Goal: Use online tool/utility: Utilize a website feature to perform a specific function

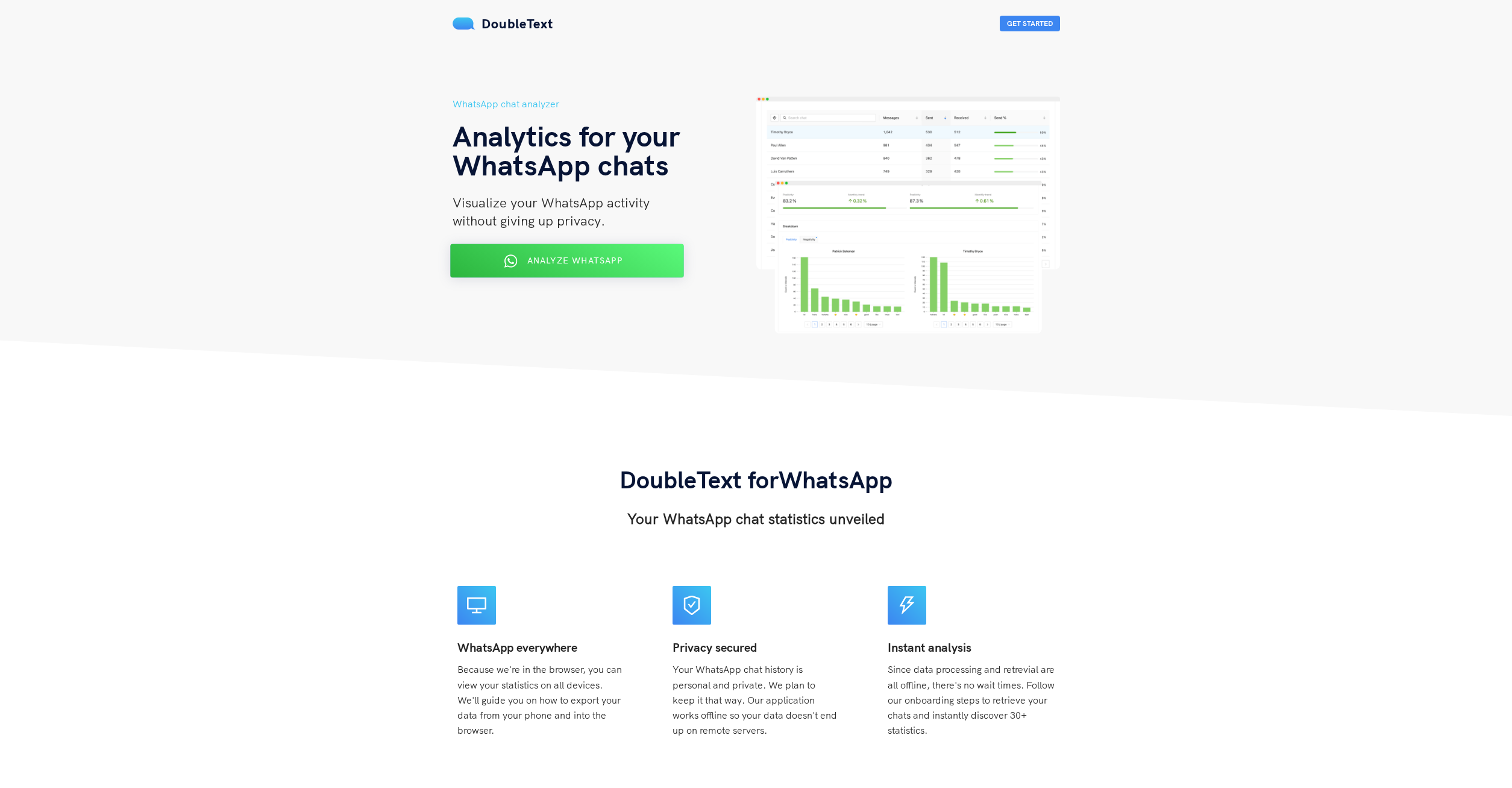
click at [623, 264] on div "Analyze WhatsApp" at bounding box center [566, 261] width 190 height 19
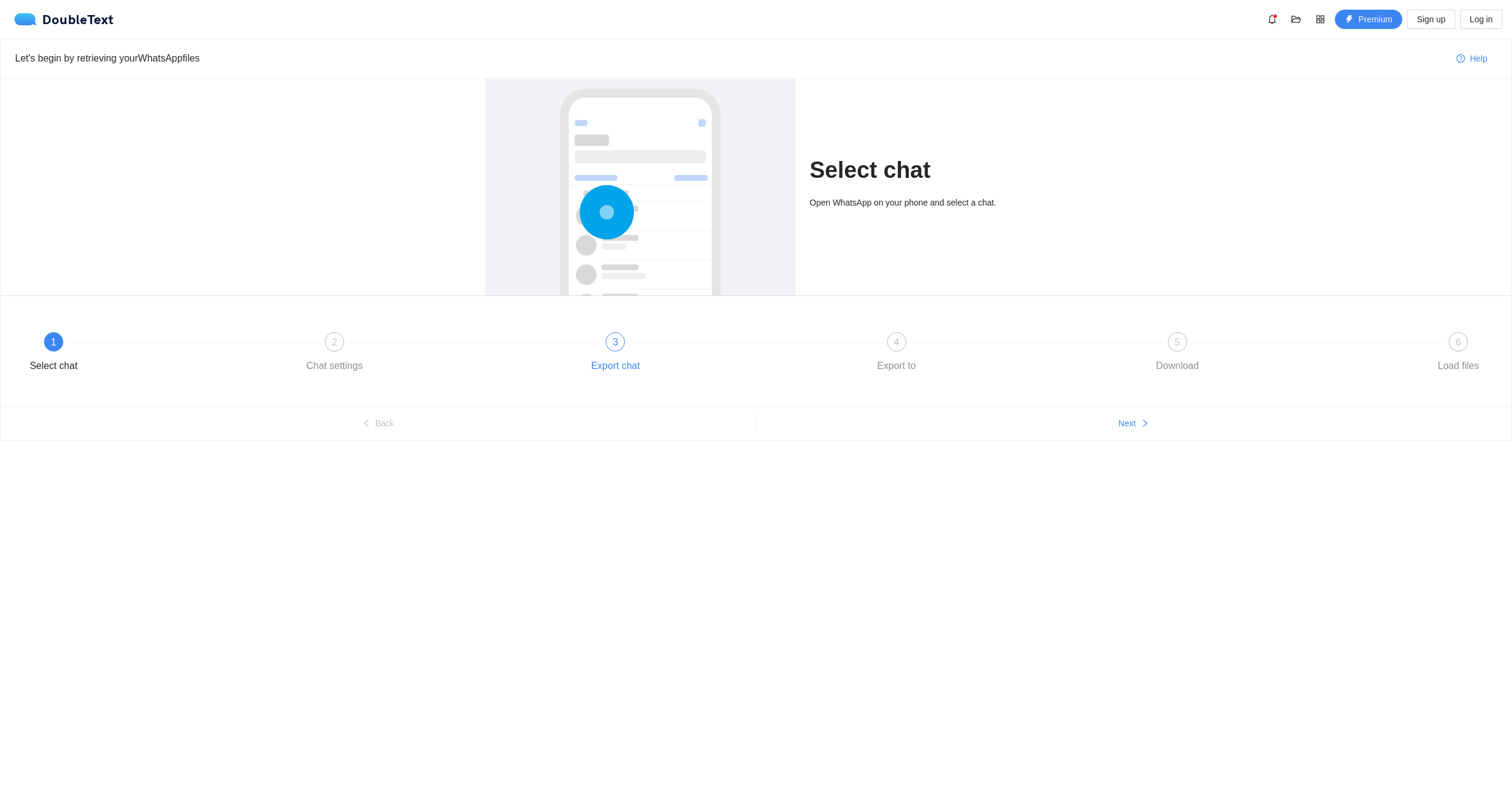
click at [615, 355] on div "3 Export chat" at bounding box center [720, 353] width 281 height 43
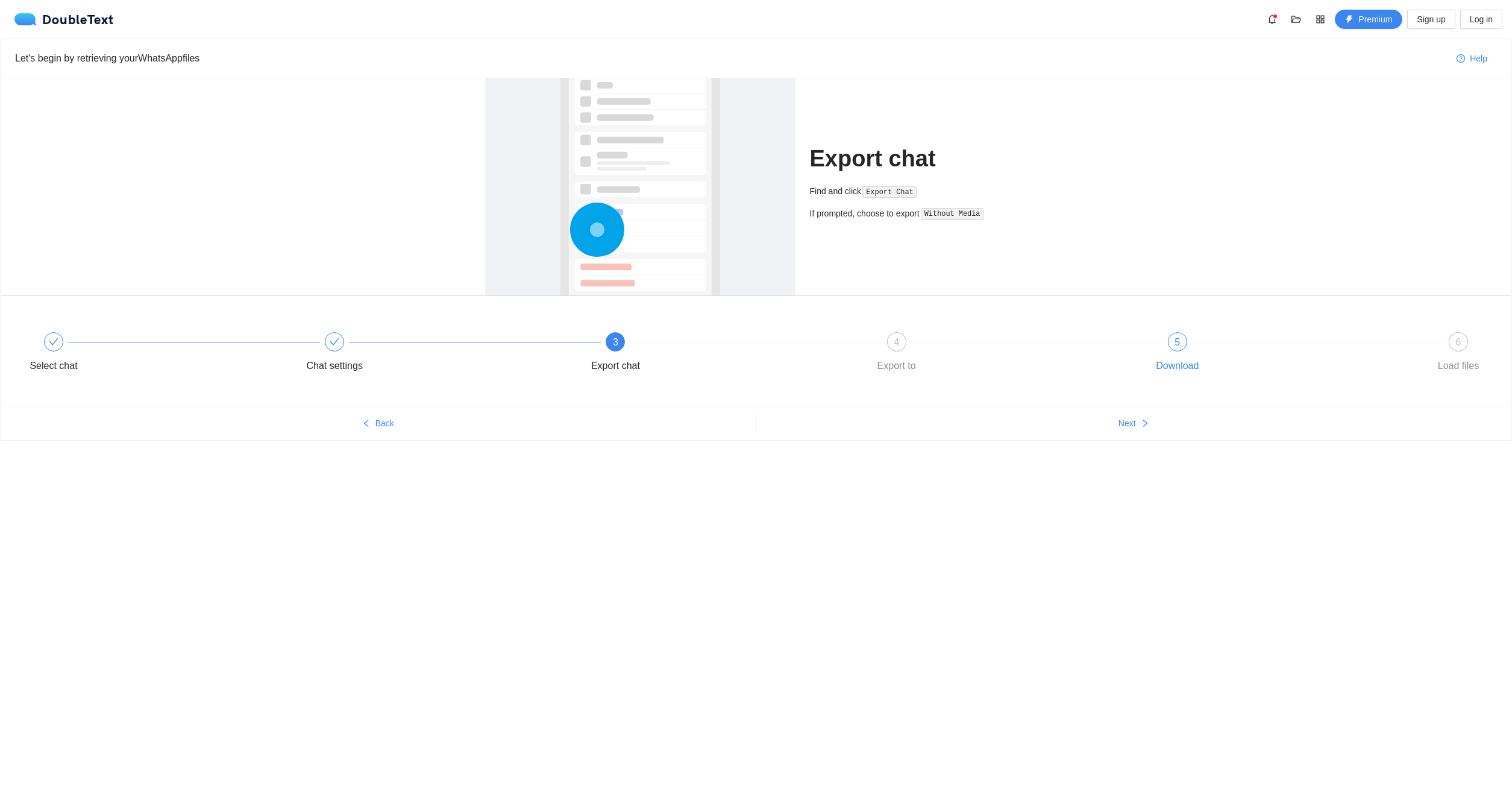
click at [1161, 360] on div "Download" at bounding box center [1177, 365] width 43 height 19
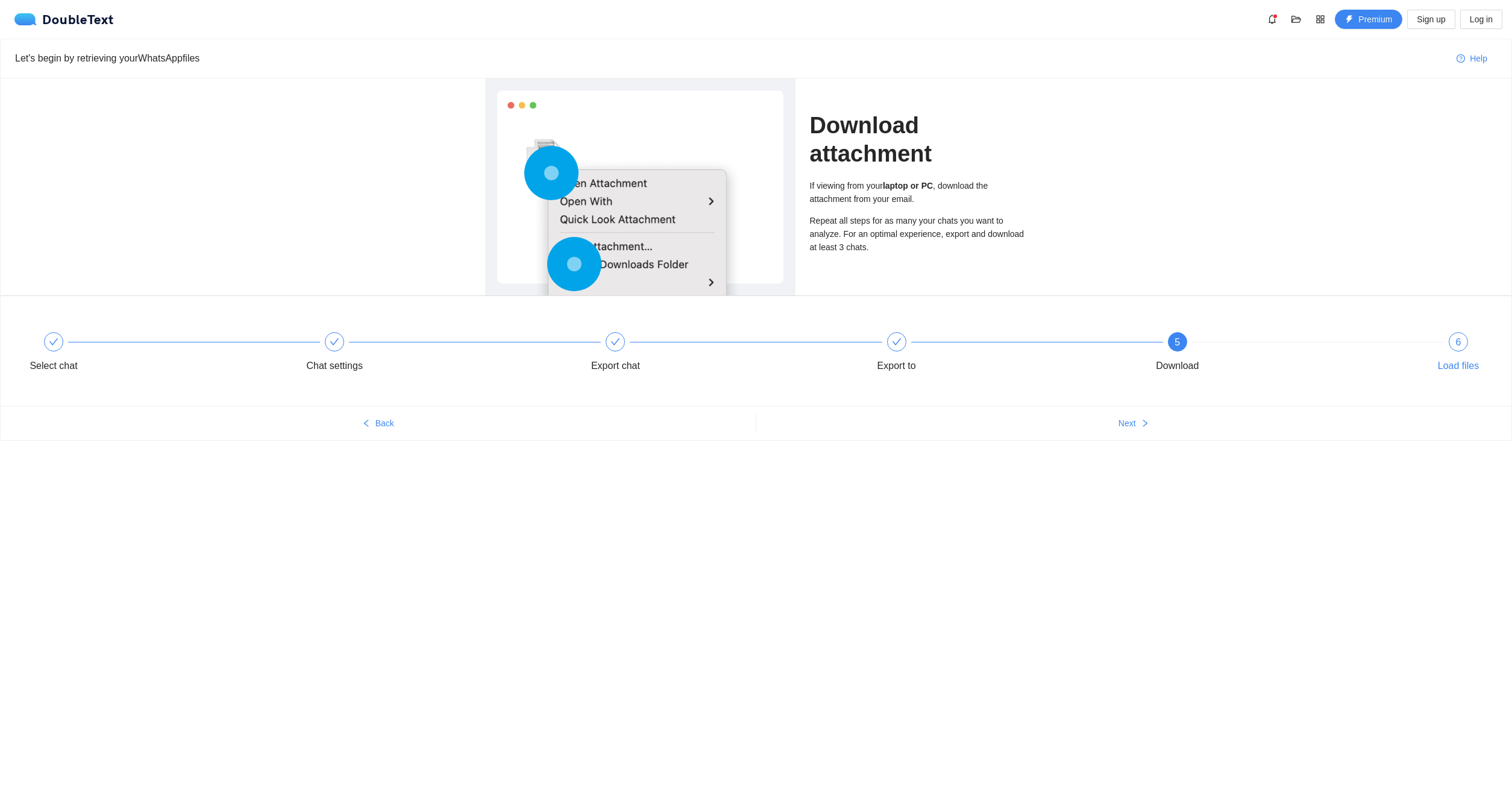
click at [1464, 356] on div "Load files" at bounding box center [1459, 365] width 41 height 19
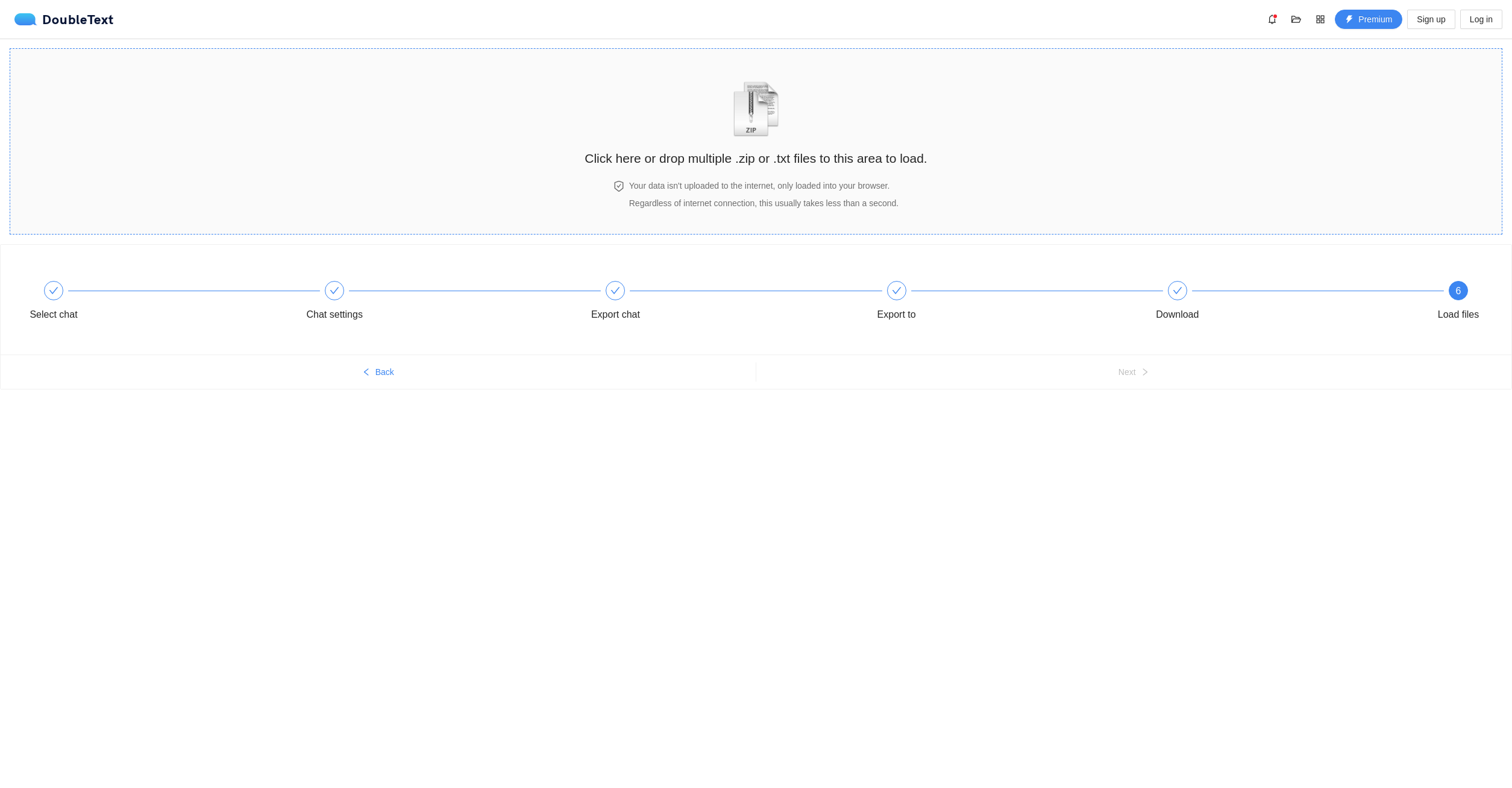
click at [758, 159] on h2 "Click here or drop multiple .zip or .txt files to this area to load." at bounding box center [756, 158] width 342 height 20
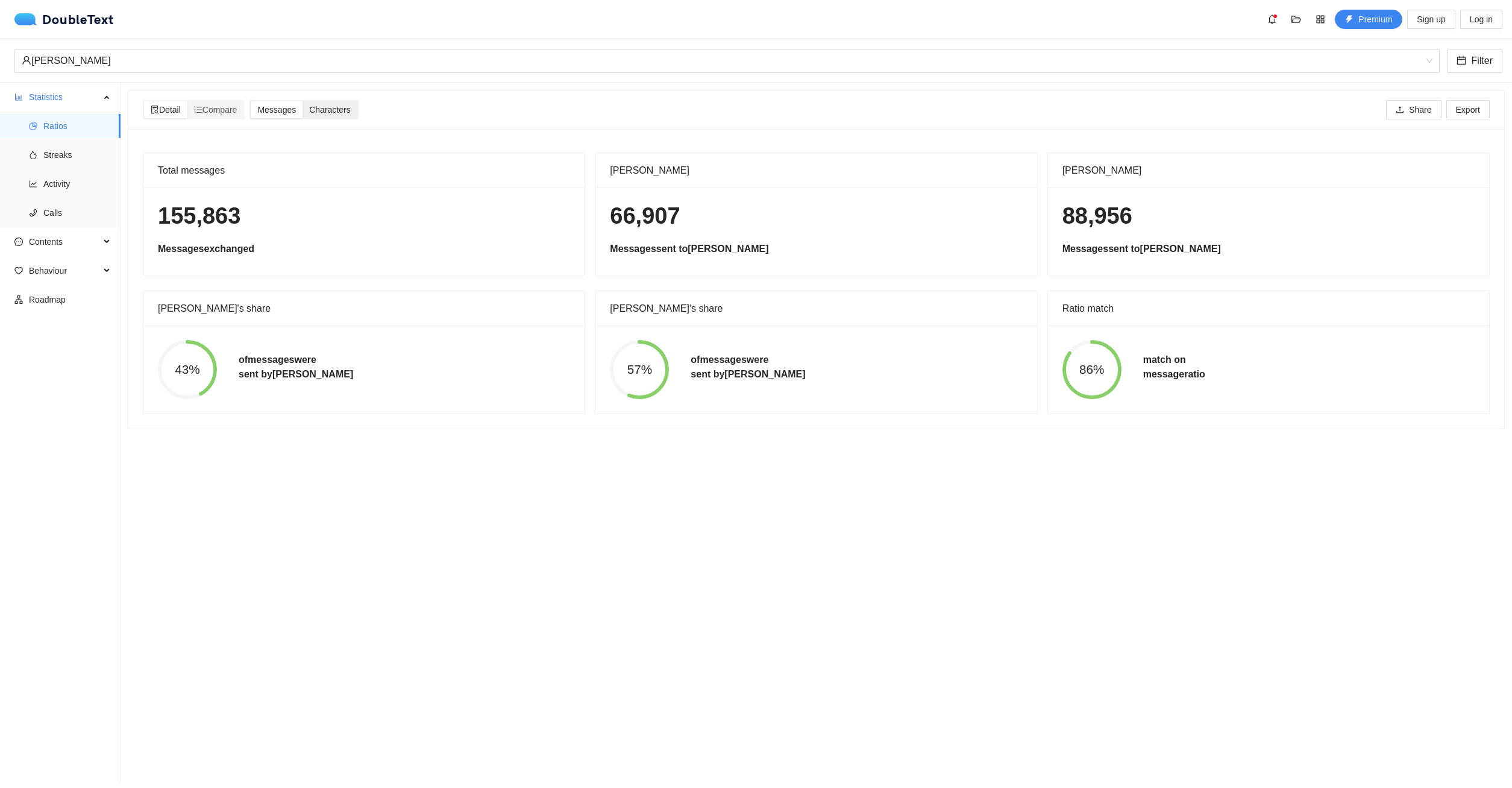
click at [327, 108] on span "Characters" at bounding box center [329, 109] width 41 height 9
click at [302, 101] on input "Characters" at bounding box center [302, 101] width 0 height 0
click at [282, 110] on span "Messages" at bounding box center [276, 109] width 38 height 9
click at [251, 101] on input "Messages" at bounding box center [251, 101] width 0 height 0
click at [168, 109] on span "Detail" at bounding box center [166, 109] width 30 height 9
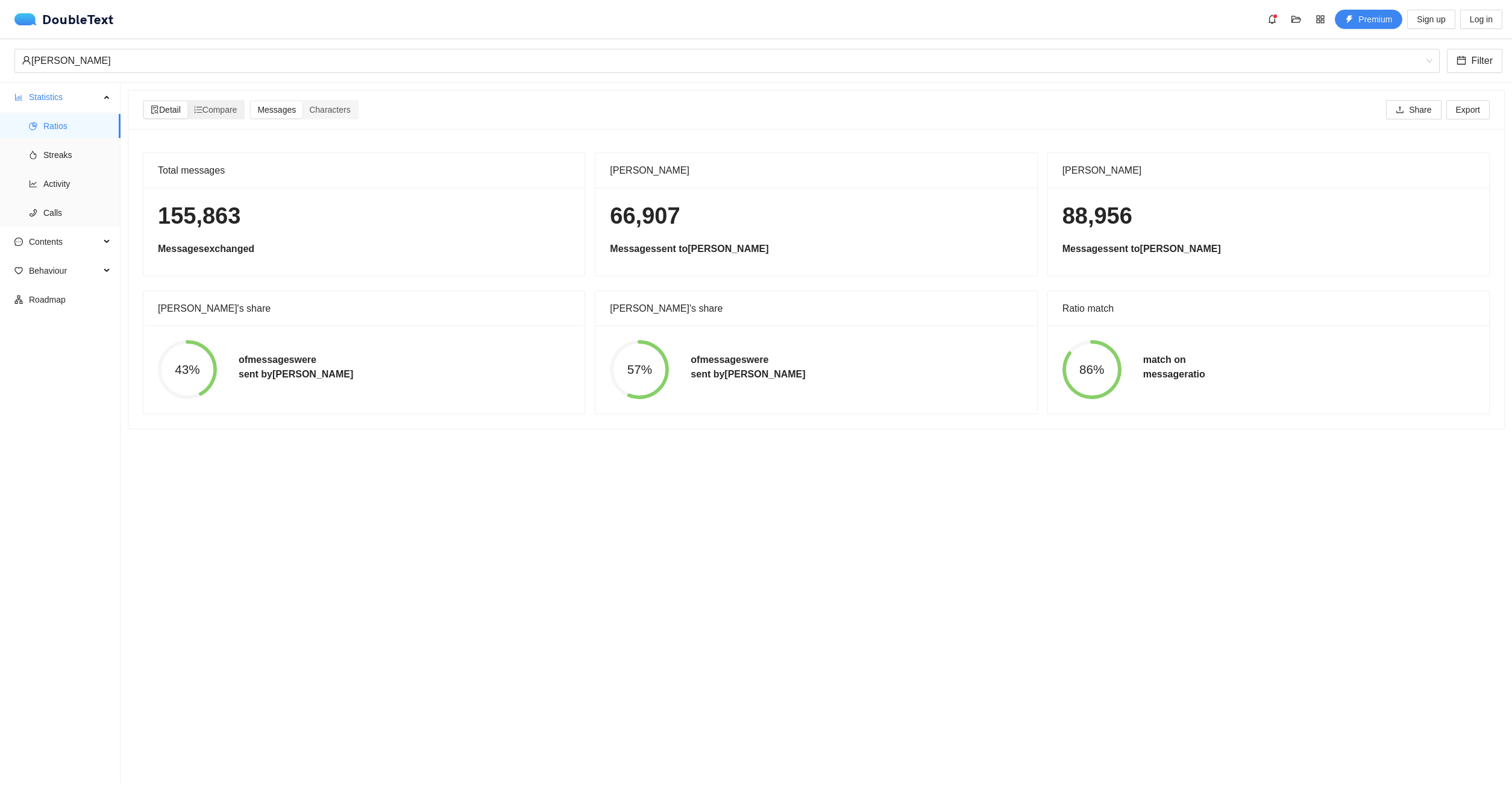
click at [144, 101] on input "Detail" at bounding box center [144, 101] width 0 height 0
click at [209, 111] on span "Compare" at bounding box center [216, 109] width 43 height 9
click at [187, 101] on input "Compare" at bounding box center [187, 101] width 0 height 0
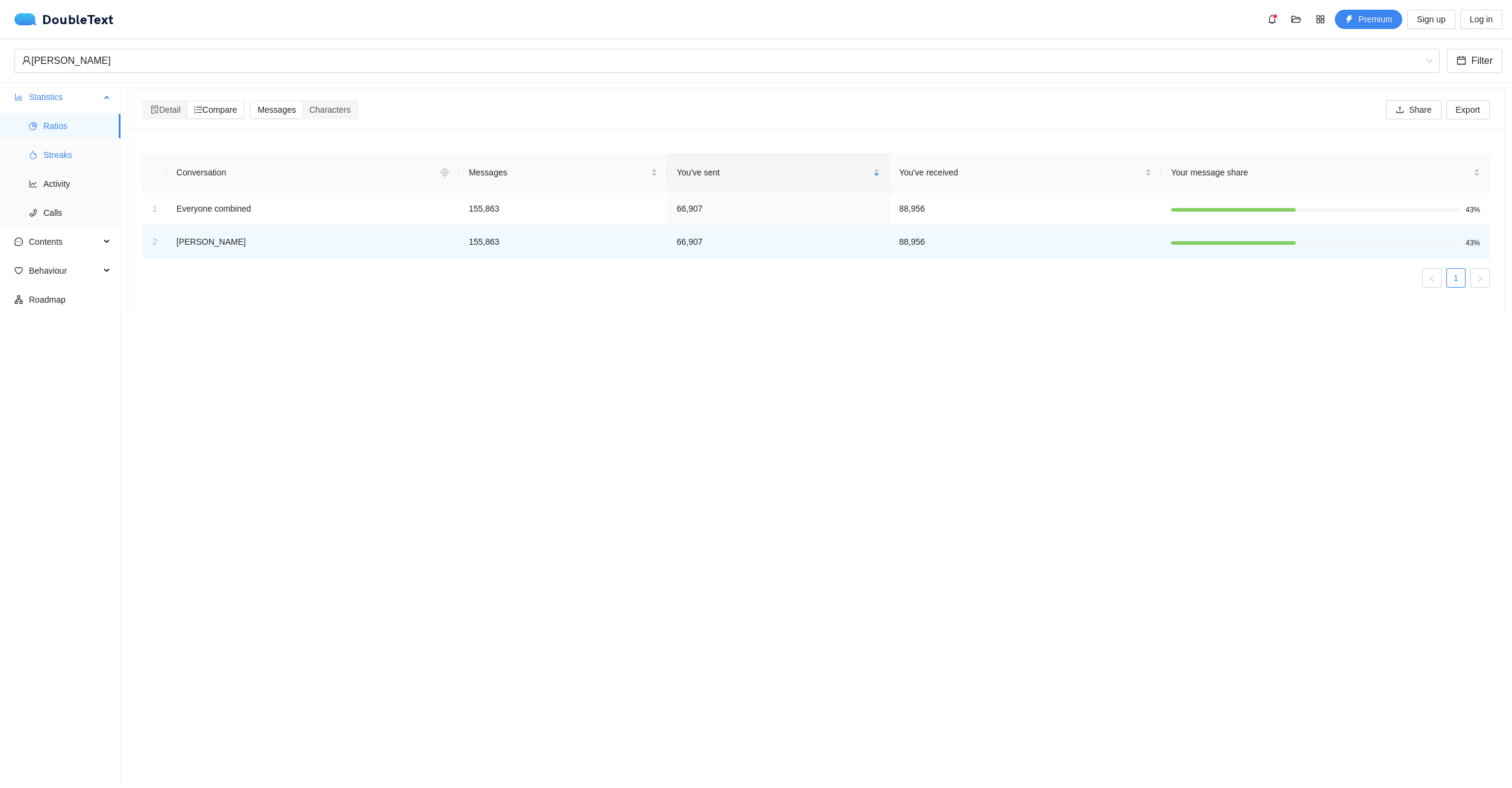
click at [80, 152] on span "Streaks" at bounding box center [77, 155] width 67 height 24
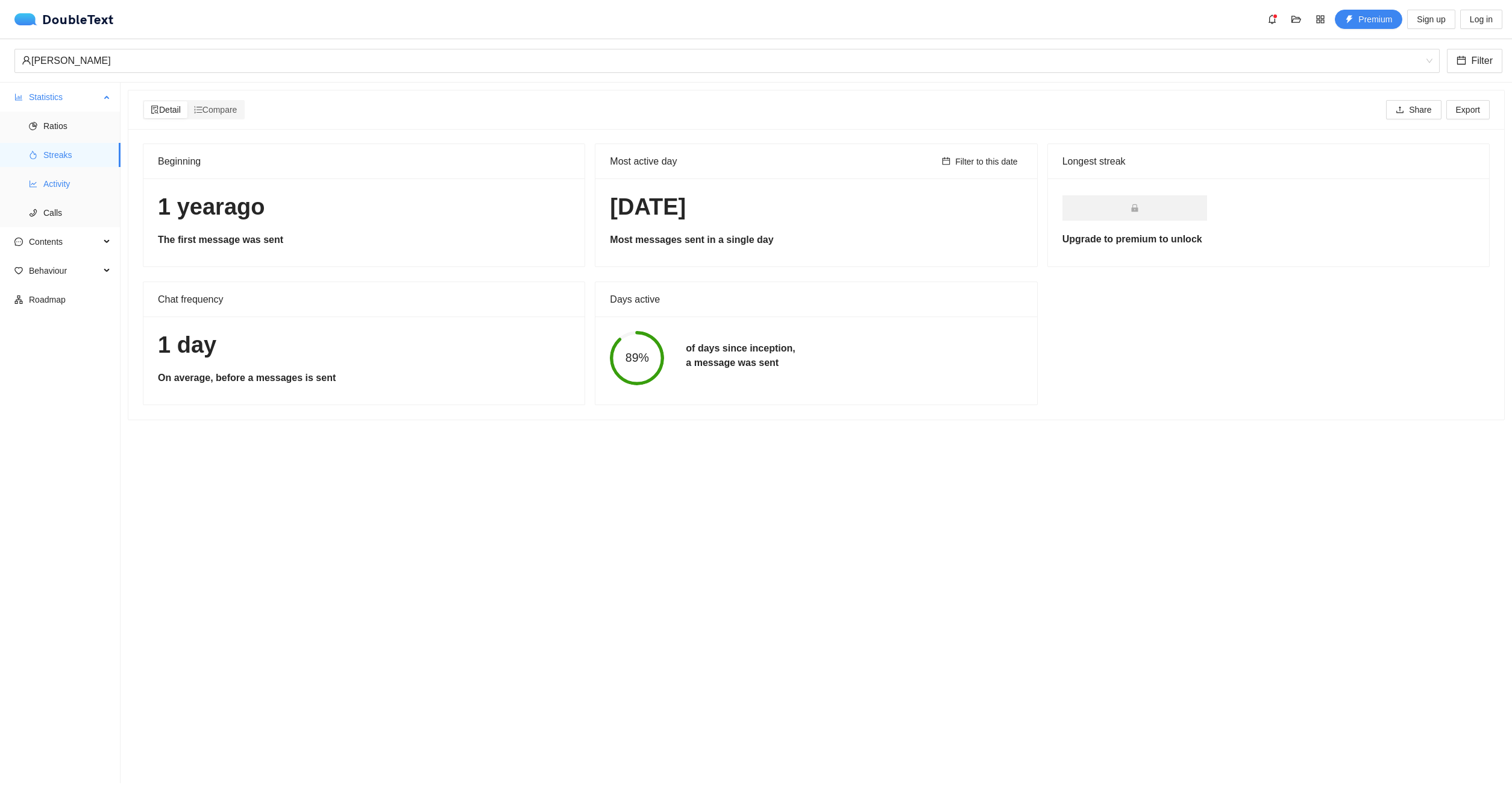
click at [69, 186] on span "Activity" at bounding box center [77, 184] width 67 height 24
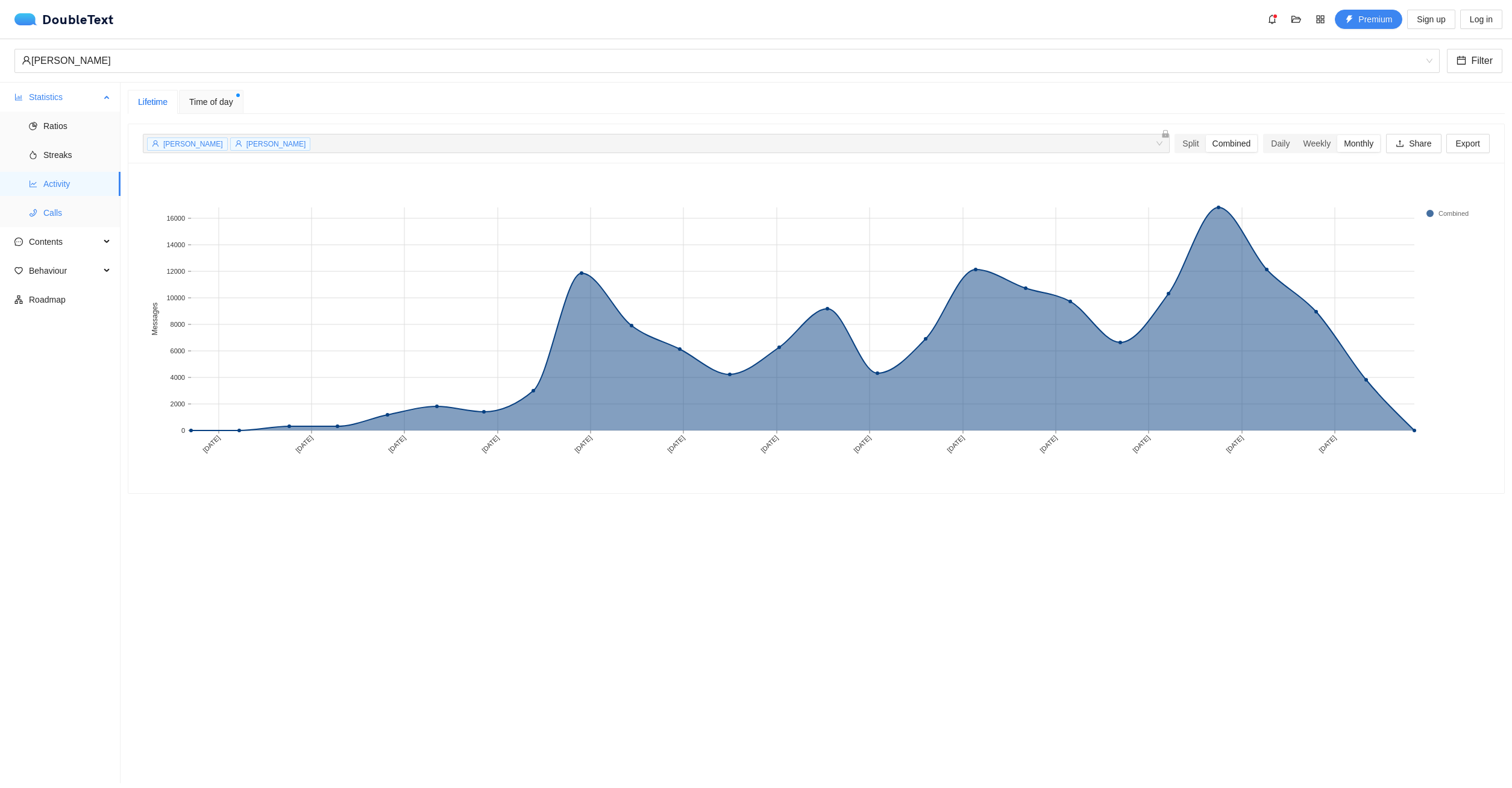
click at [69, 207] on span "Calls" at bounding box center [77, 213] width 67 height 24
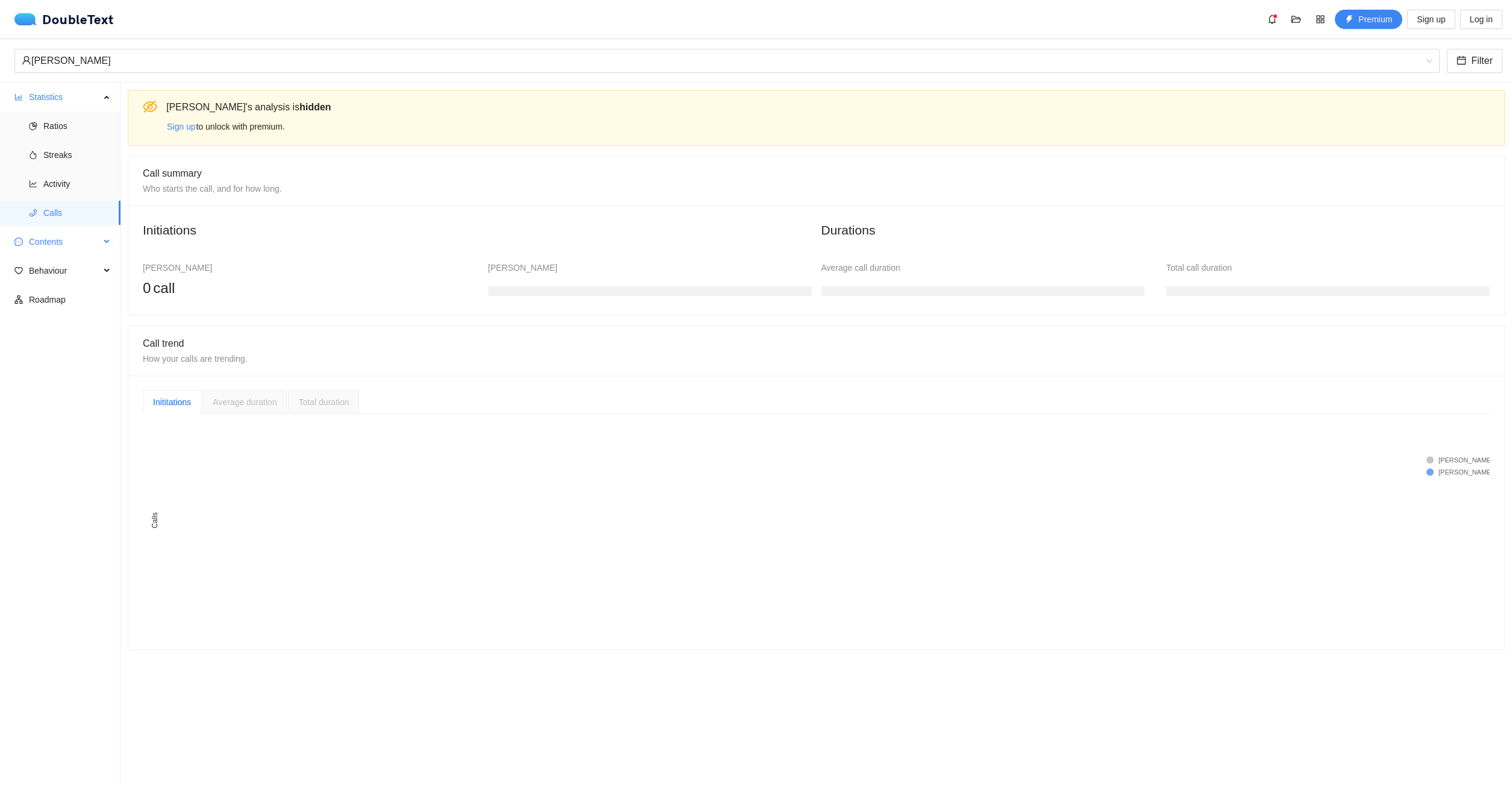
click at [57, 240] on span "Contents" at bounding box center [64, 241] width 71 height 24
click at [77, 297] on span "Emojis" at bounding box center [77, 299] width 67 height 24
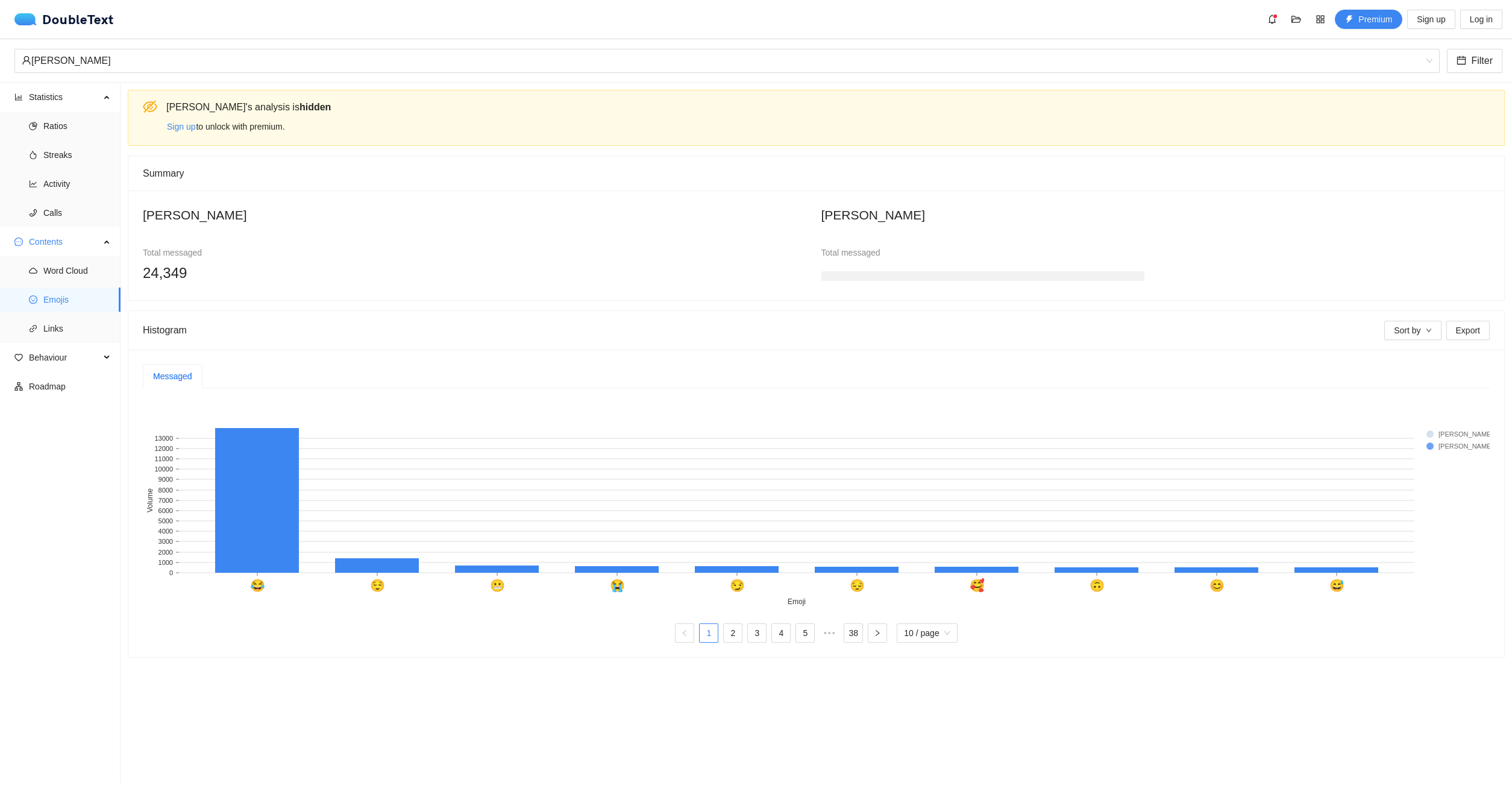
click at [1432, 433] on rect at bounding box center [1450, 433] width 48 height 12
drag, startPoint x: 315, startPoint y: 369, endPoint x: 309, endPoint y: 367, distance: 6.3
click at [314, 369] on div "Messaged" at bounding box center [816, 376] width 1347 height 24
click at [847, 225] on h2 "Jessica" at bounding box center [1156, 215] width 669 height 20
click at [843, 211] on h2 "Jessica" at bounding box center [1156, 215] width 669 height 20
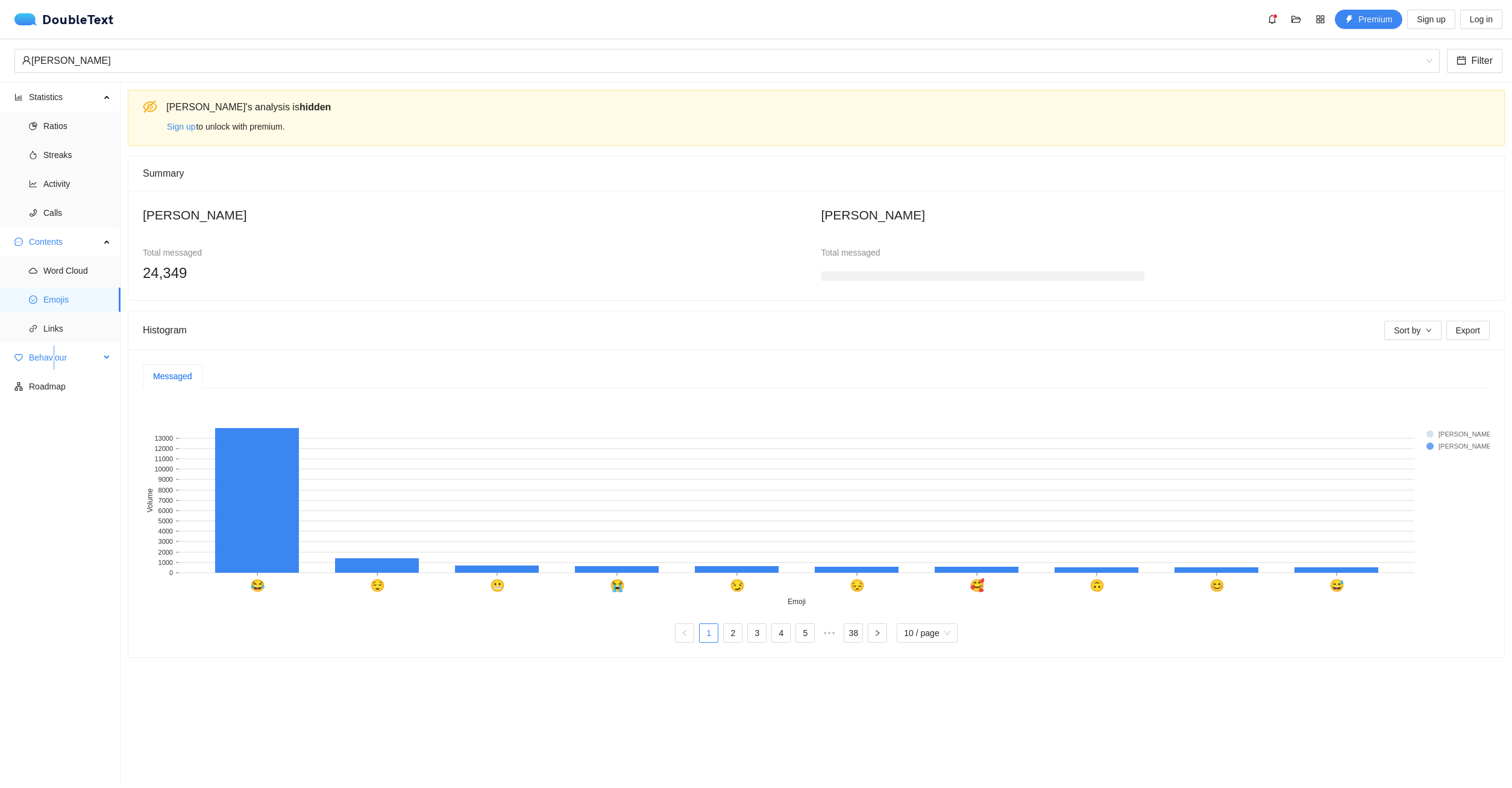
click at [51, 364] on span "Behaviour" at bounding box center [64, 357] width 71 height 24
click at [71, 392] on span "Engagement" at bounding box center [77, 386] width 67 height 24
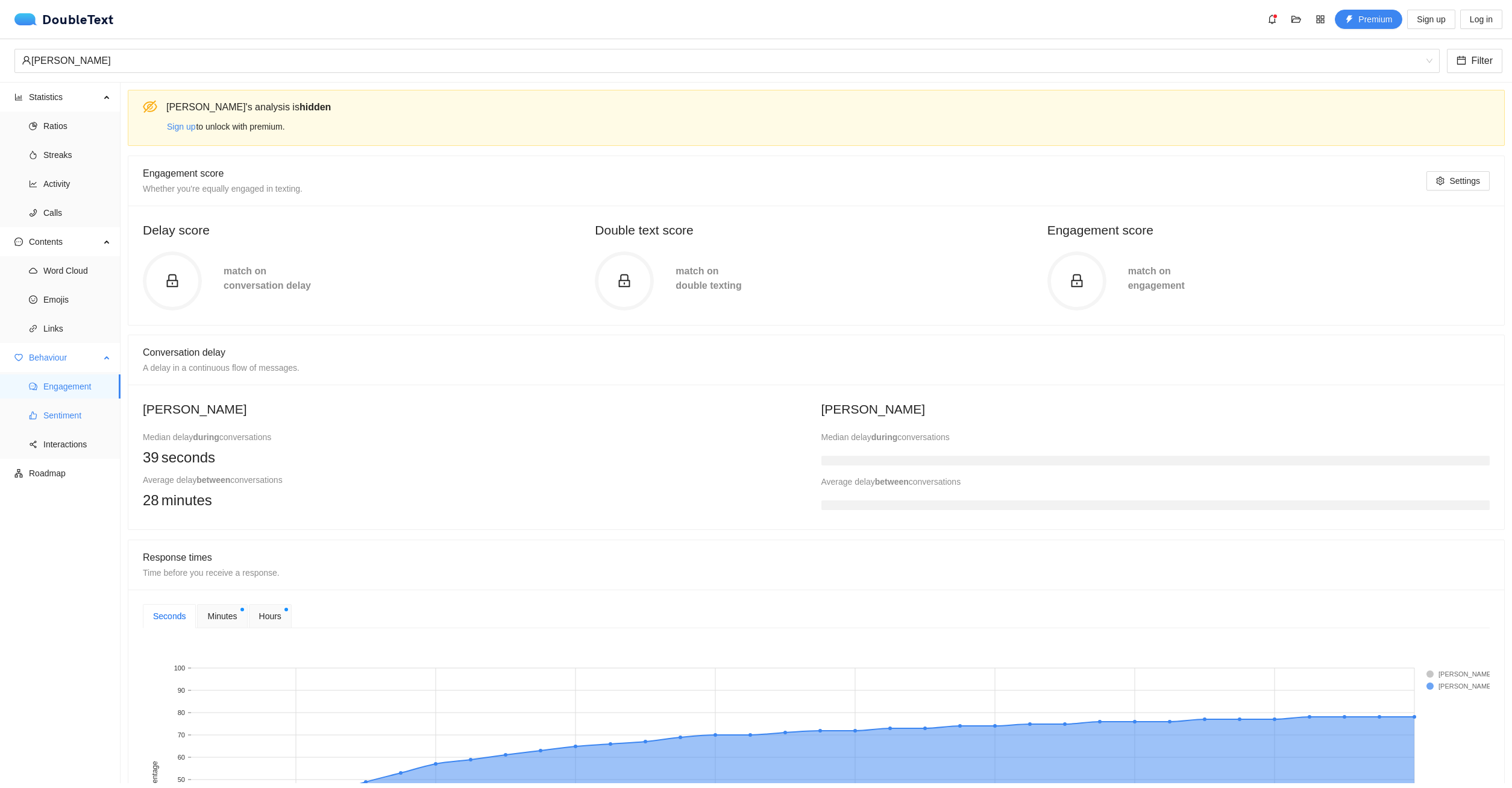
click at [73, 416] on span "Sentiment" at bounding box center [77, 415] width 67 height 24
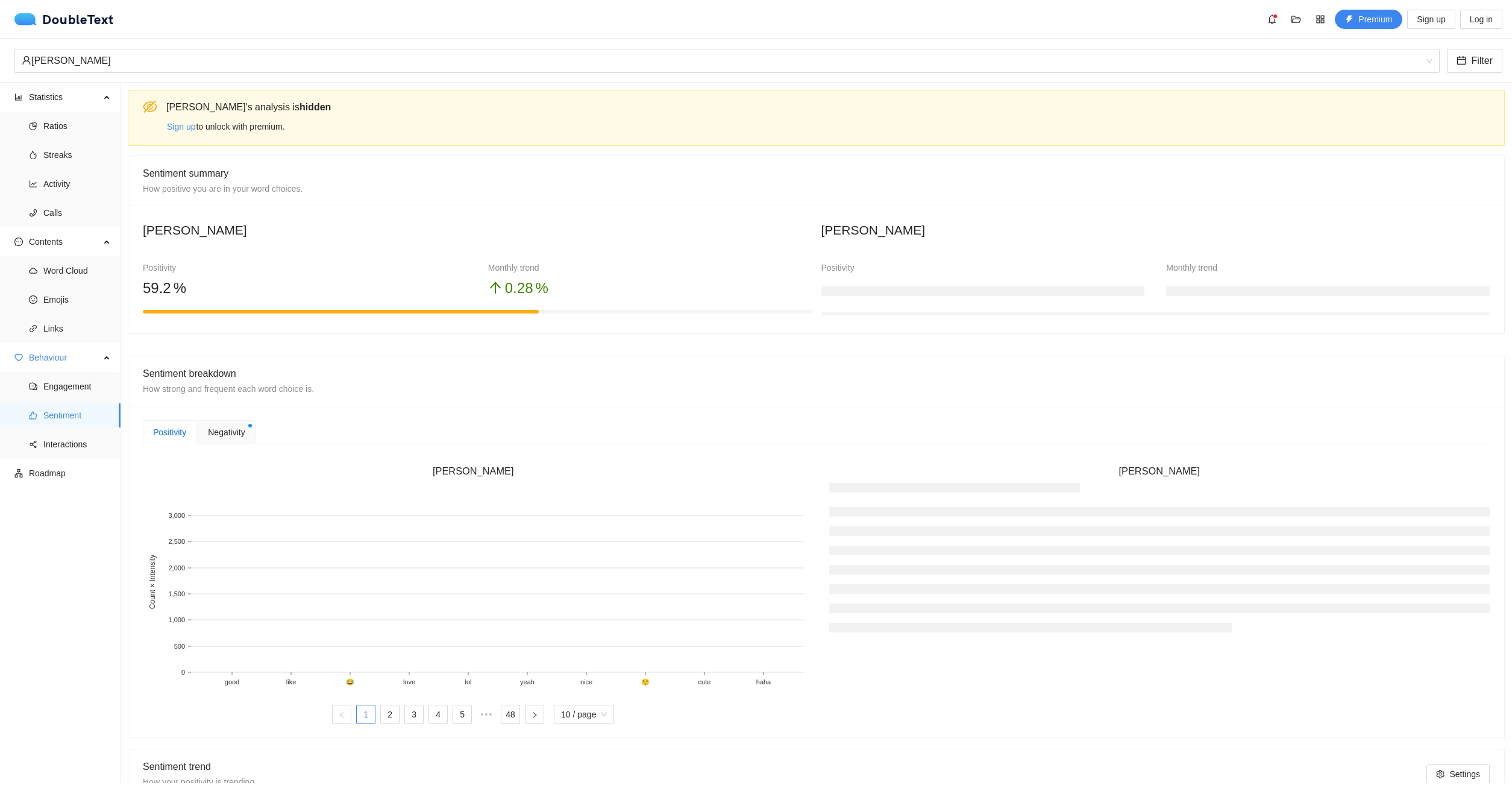
scroll to position [294, 0]
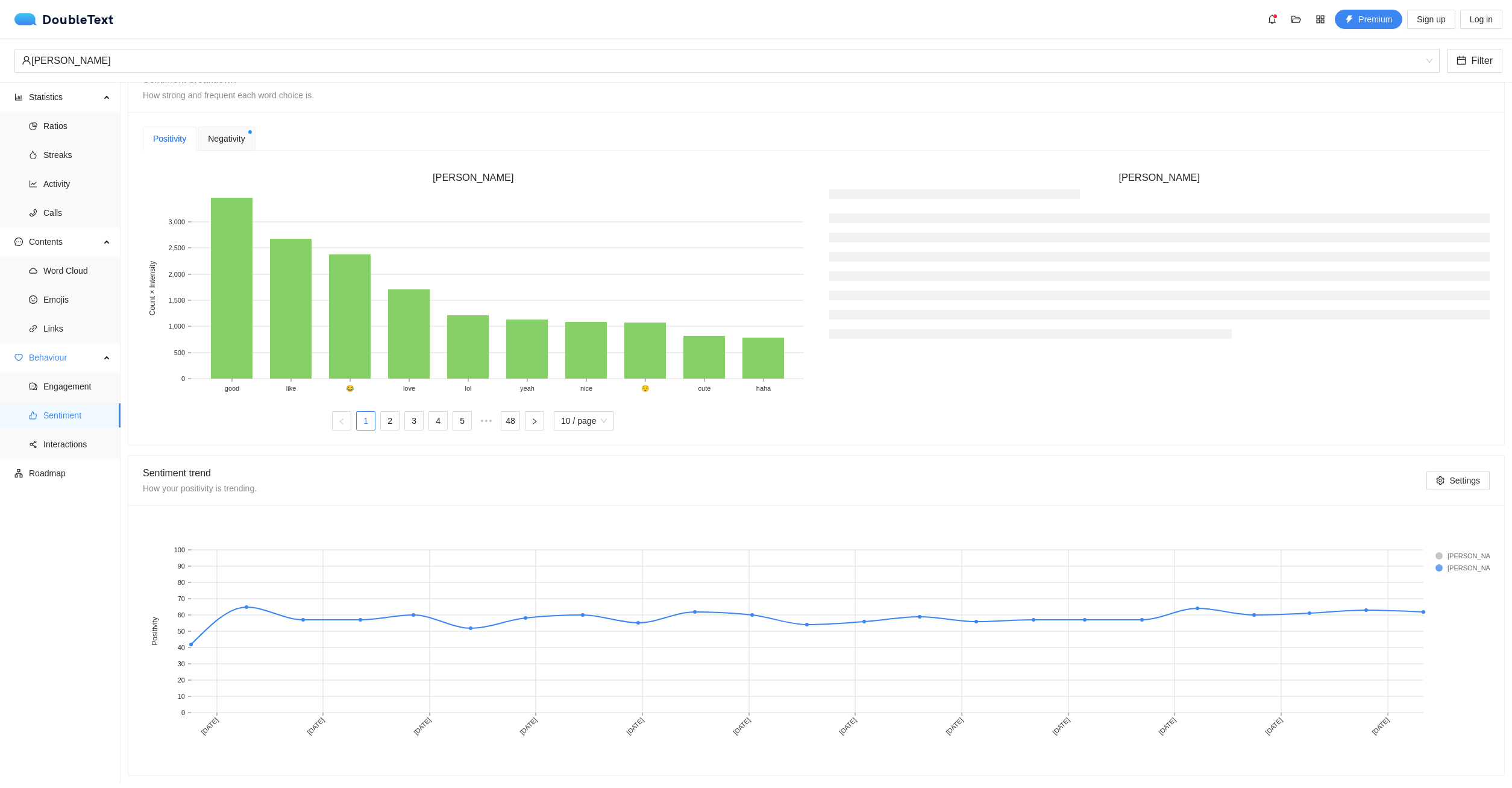
click at [226, 139] on span "Negativity" at bounding box center [226, 138] width 36 height 13
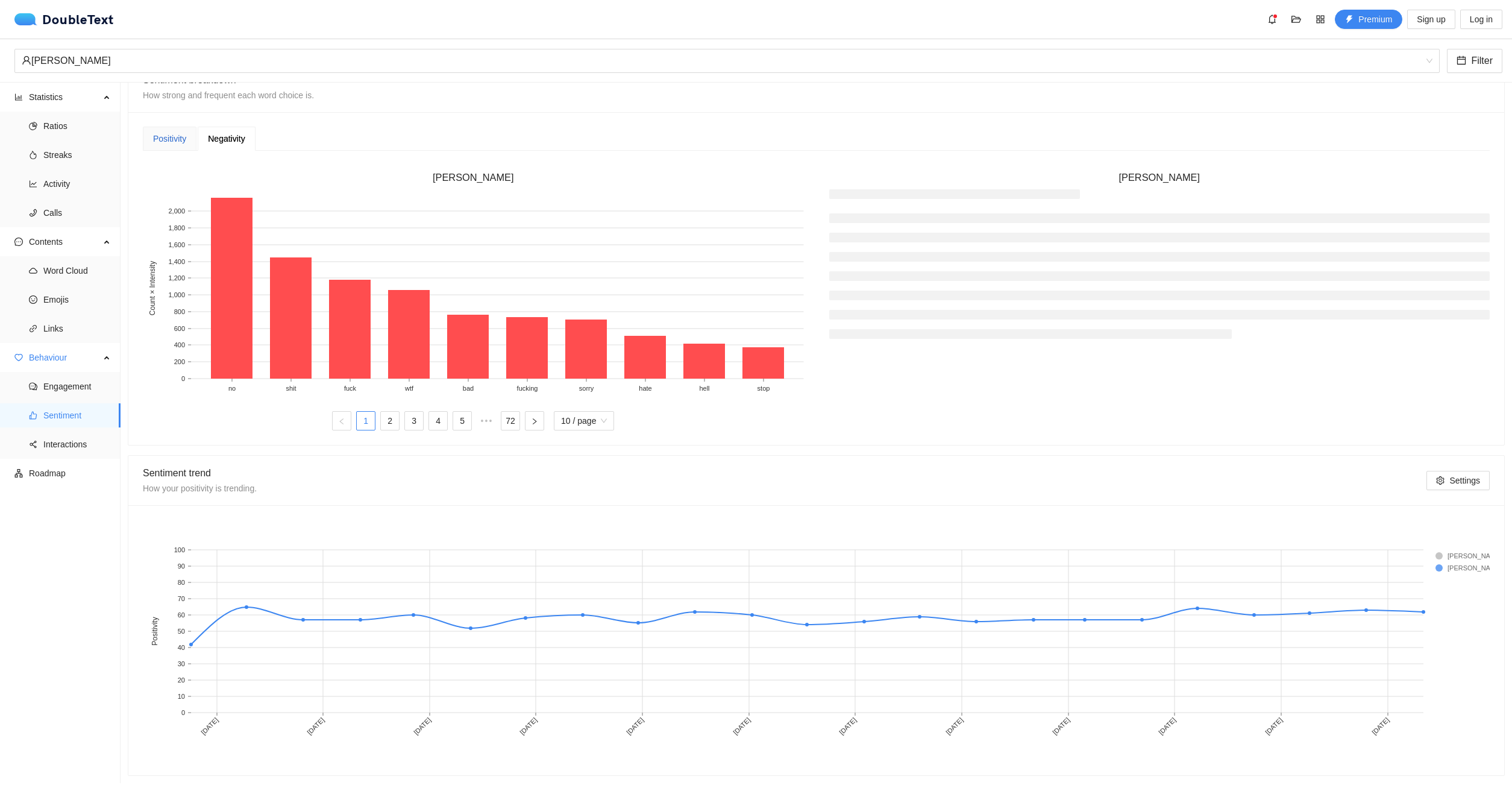
click at [167, 142] on div "Positivity" at bounding box center [169, 138] width 33 height 13
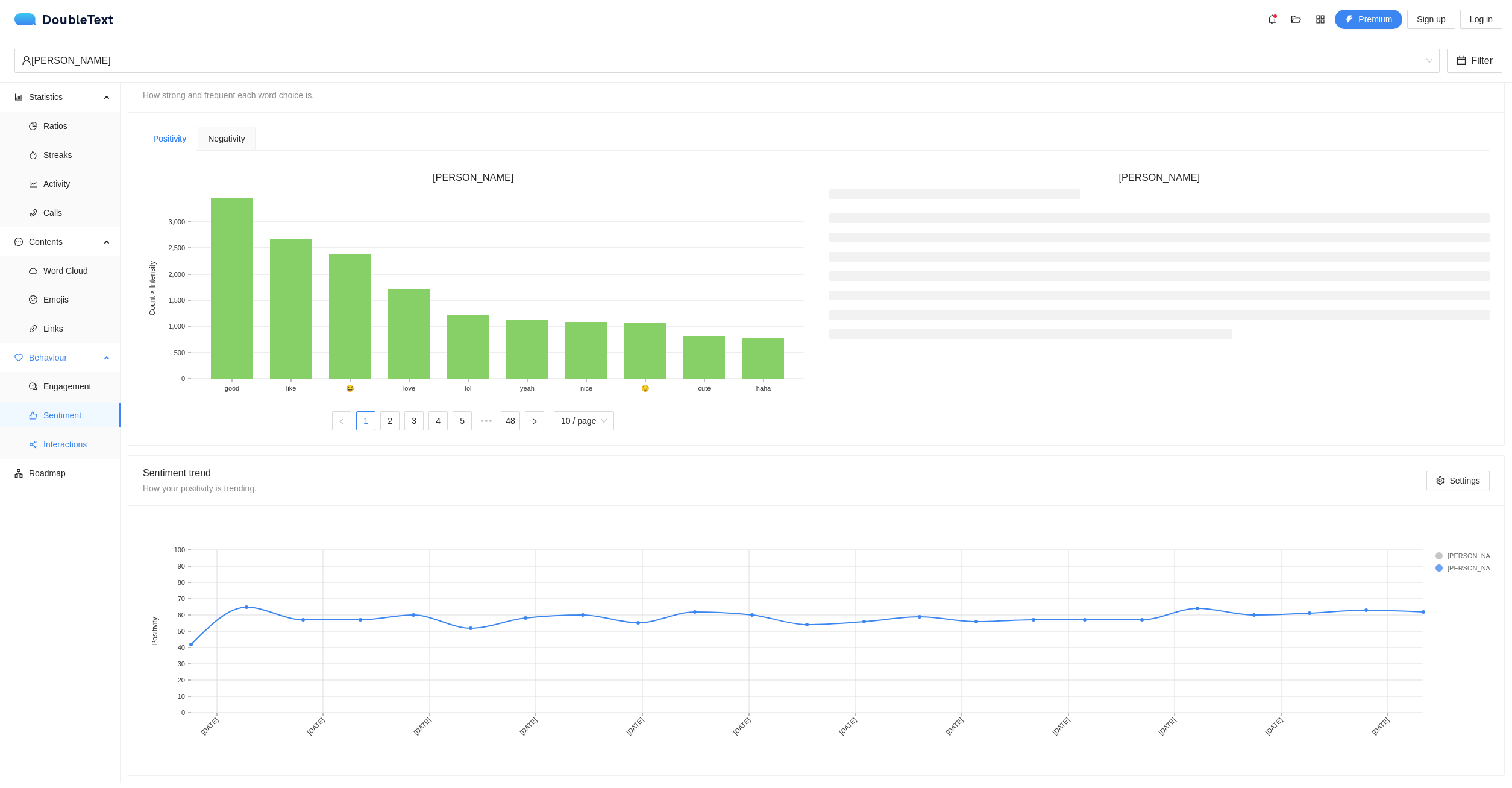
click at [77, 443] on span "Interactions" at bounding box center [77, 444] width 67 height 24
